Goal: Information Seeking & Learning: Learn about a topic

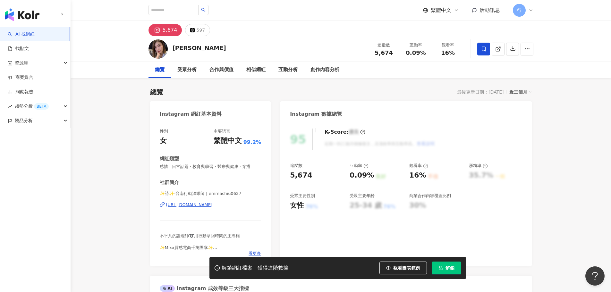
click at [212, 207] on div "https://www.instagram.com/emmachiu0627/" at bounding box center [189, 205] width 46 height 6
drag, startPoint x: 198, startPoint y: 49, endPoint x: 166, endPoint y: 50, distance: 32.1
click at [166, 50] on div "邱小涵 追蹤數 5,674 互動率 0.09% 觀看率 16%" at bounding box center [341, 48] width 410 height 25
copy div "邱小涵"
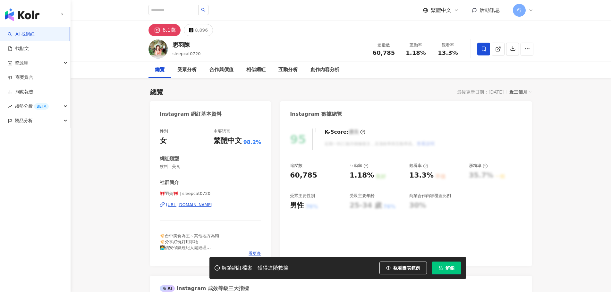
click at [213, 204] on div "[URL][DOMAIN_NAME]" at bounding box center [189, 205] width 46 height 6
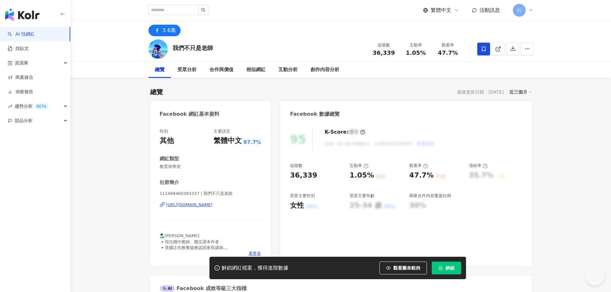
click at [207, 206] on div "https://www.facebook.com/111489460393337" at bounding box center [189, 205] width 46 height 6
